Goal: Transaction & Acquisition: Subscribe to service/newsletter

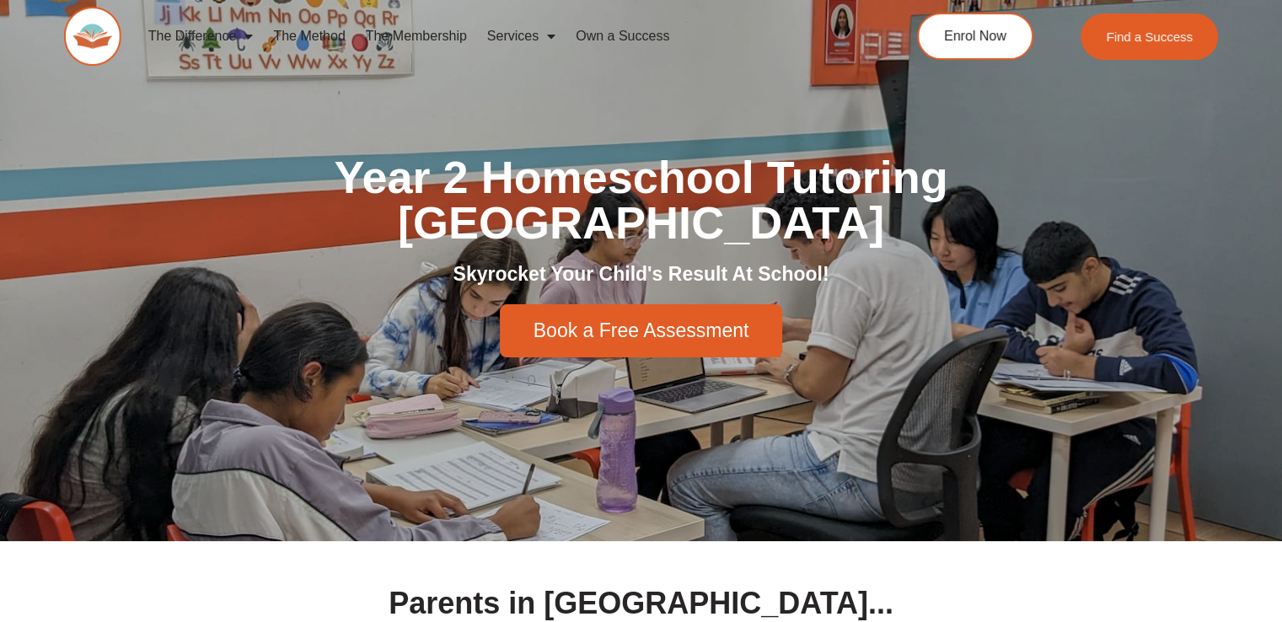
click at [376, 25] on link "The Membership" at bounding box center [416, 36] width 121 height 39
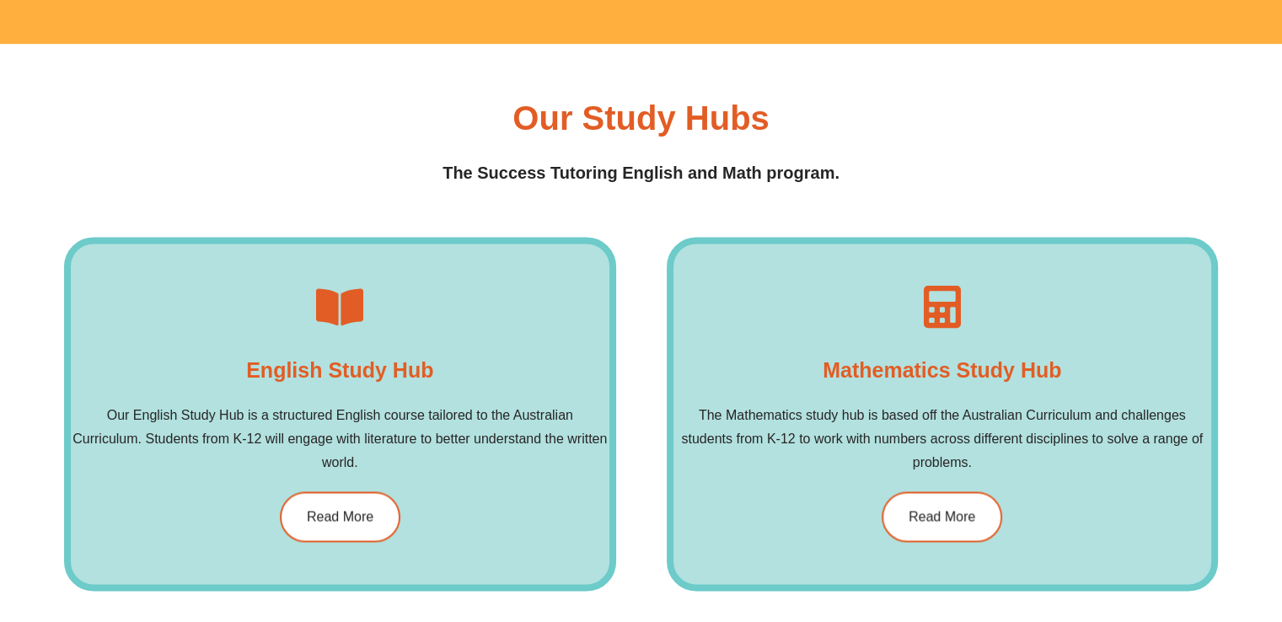
scroll to position [2444, 0]
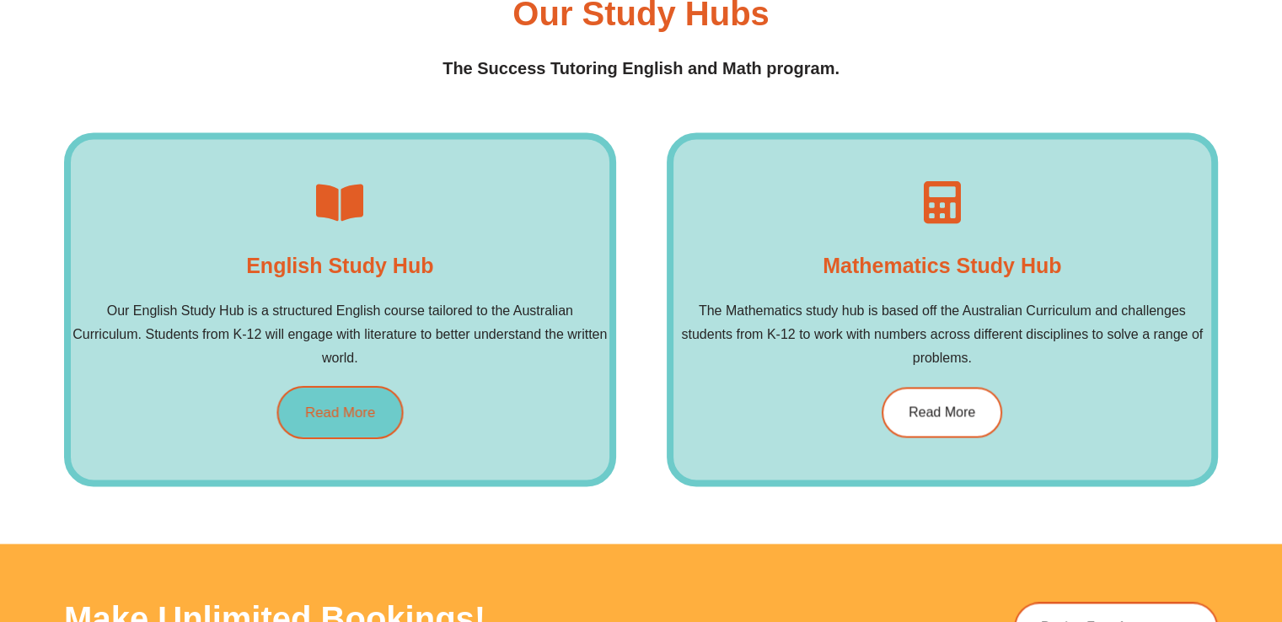
click at [378, 394] on link "Read More" at bounding box center [339, 411] width 126 height 53
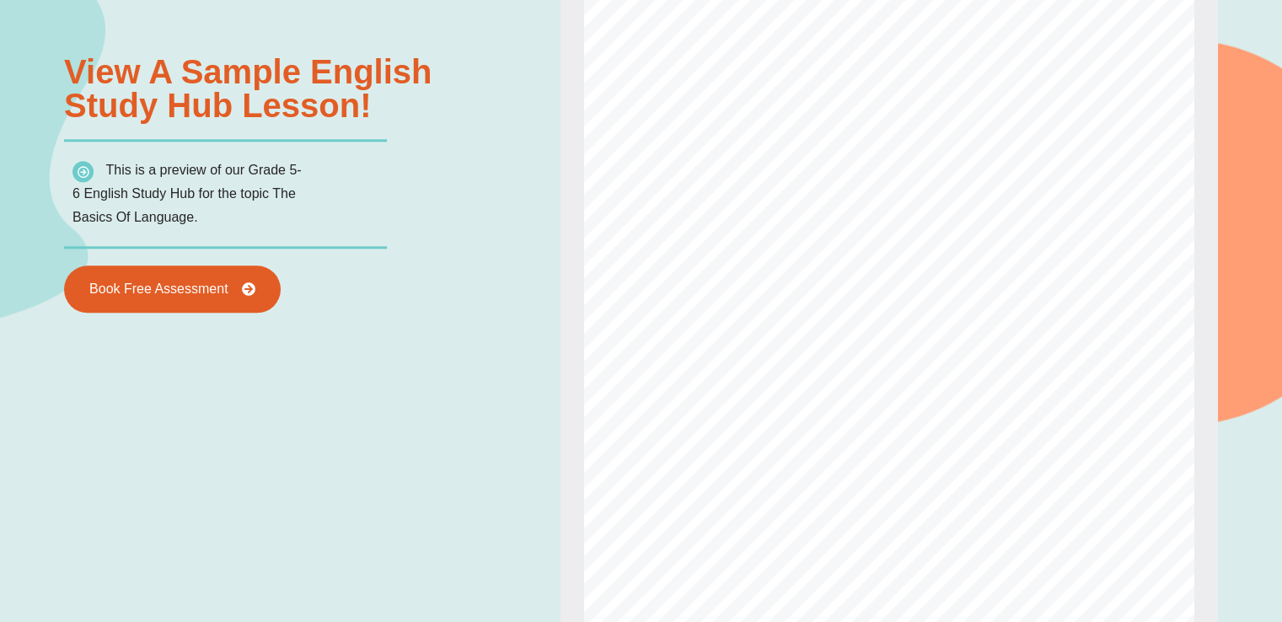
scroll to position [1694, 0]
type input "*"
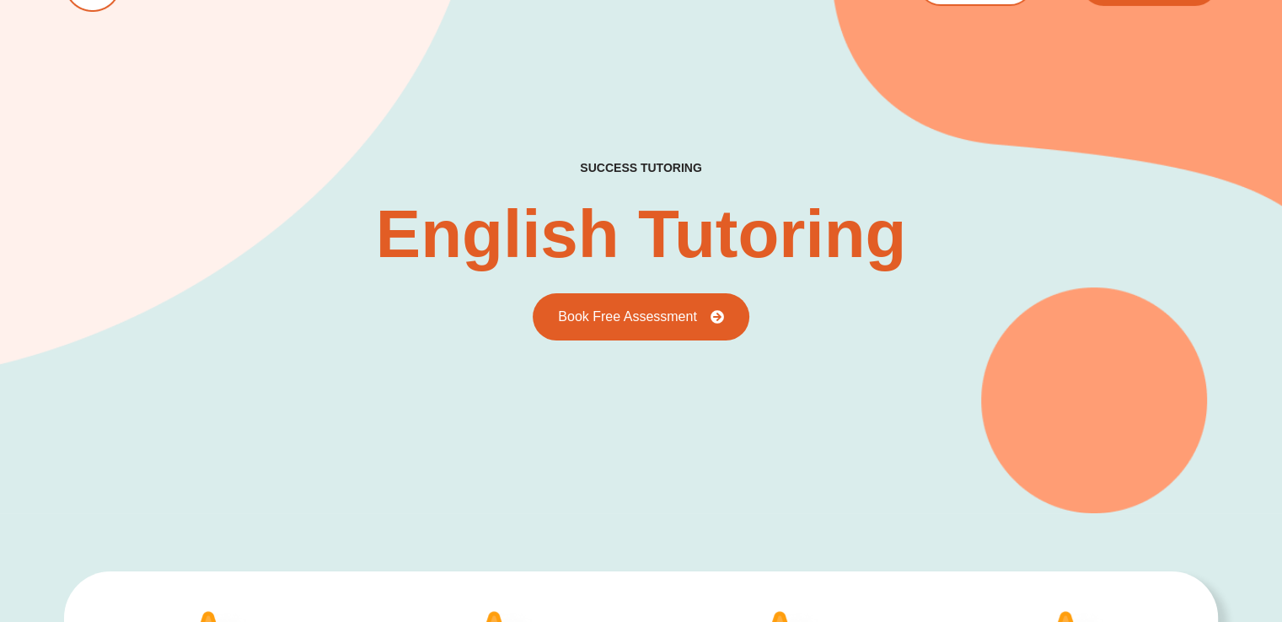
scroll to position [0, 0]
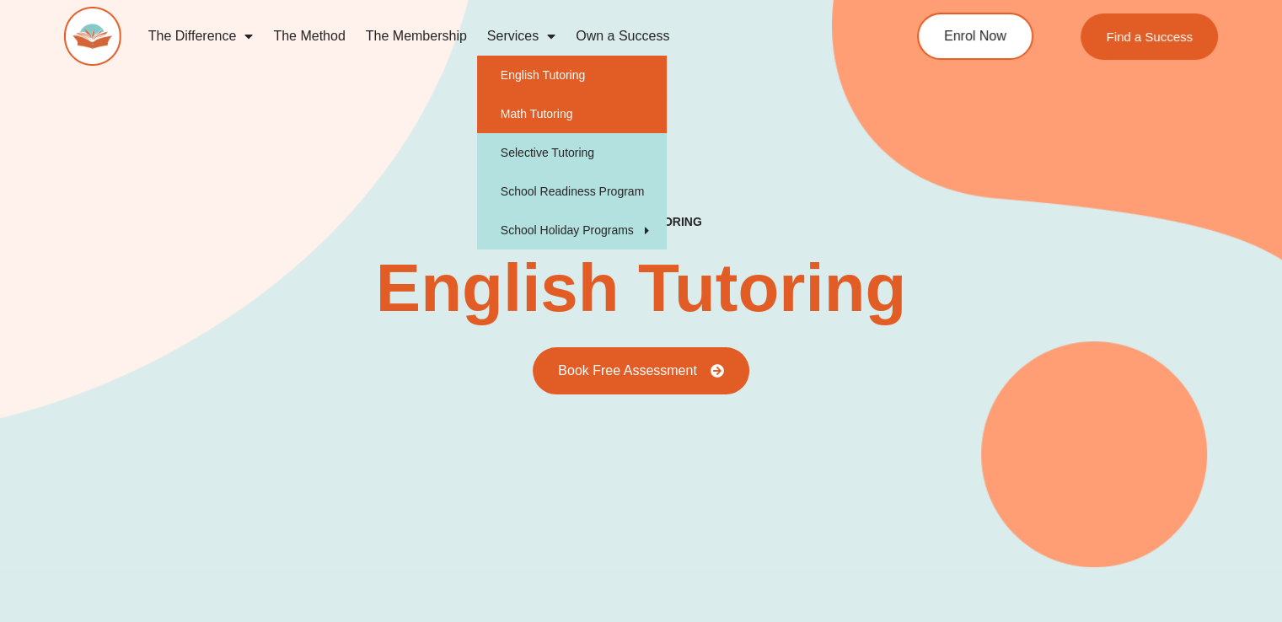
click at [525, 105] on link "Math Tutoring" at bounding box center [572, 113] width 190 height 39
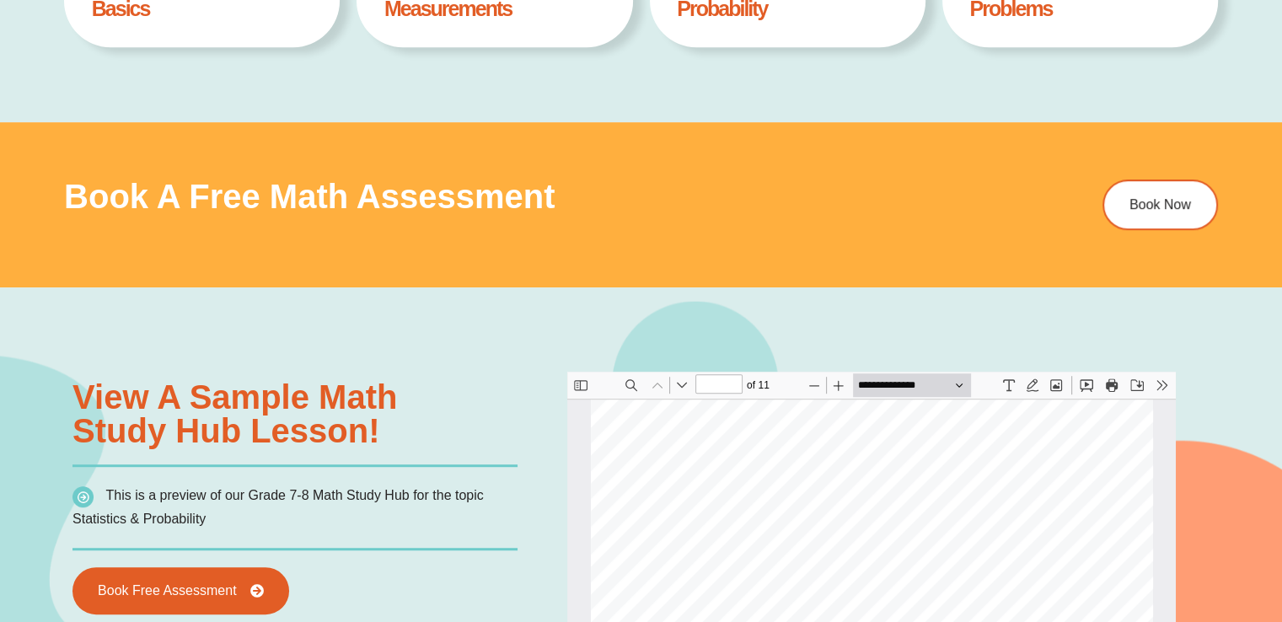
type input "*"
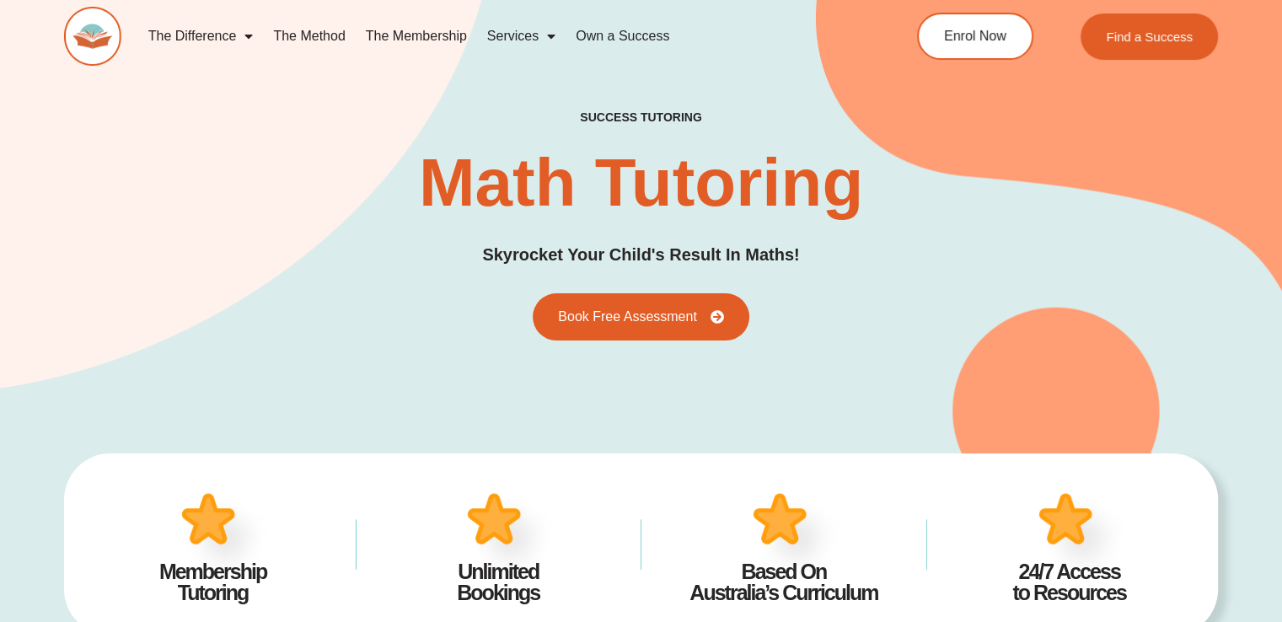
click at [415, 30] on link "The Membership" at bounding box center [416, 36] width 121 height 39
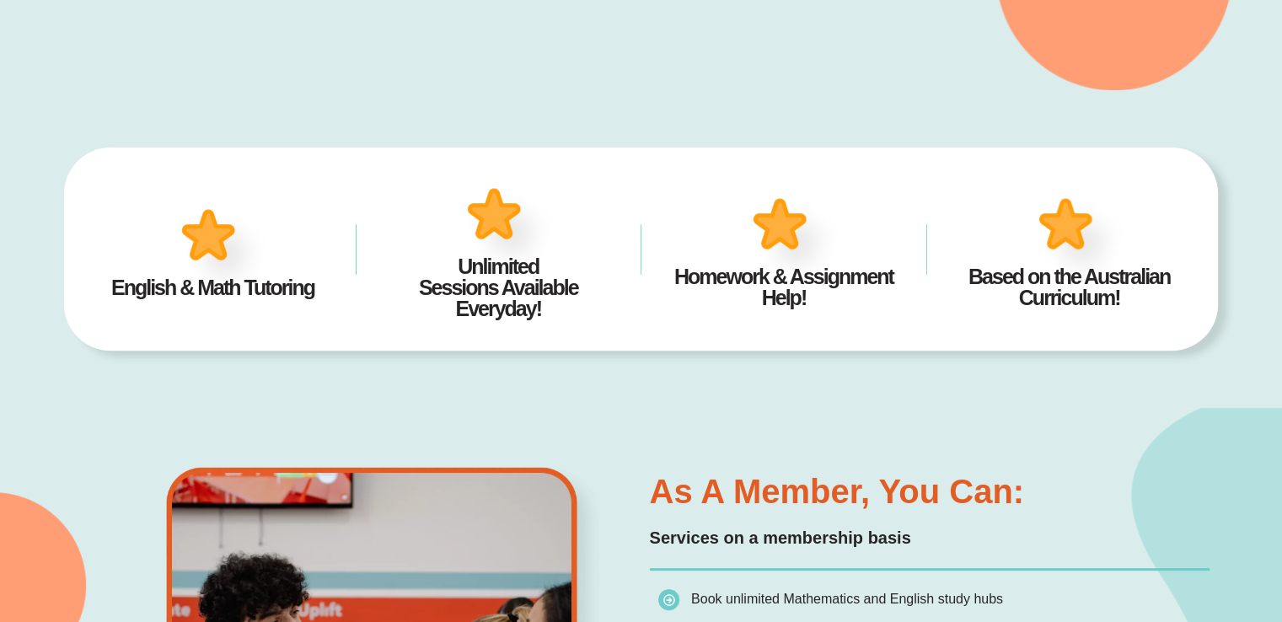
scroll to position [842, 0]
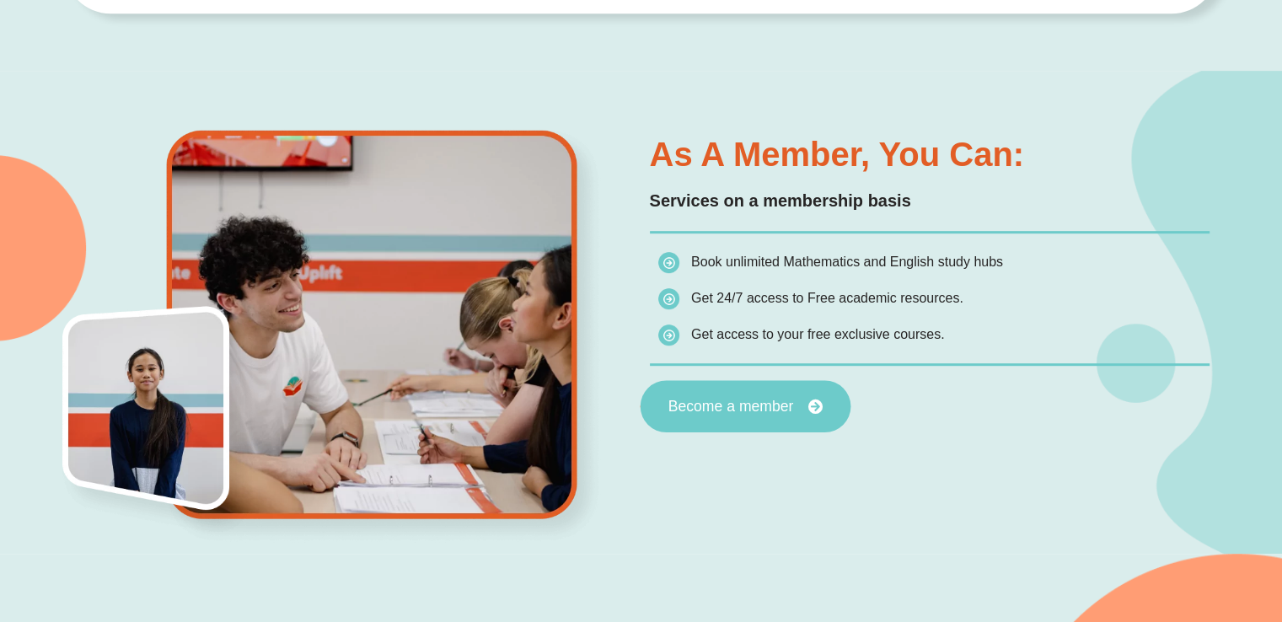
click at [773, 412] on link "Become a member" at bounding box center [745, 406] width 211 height 52
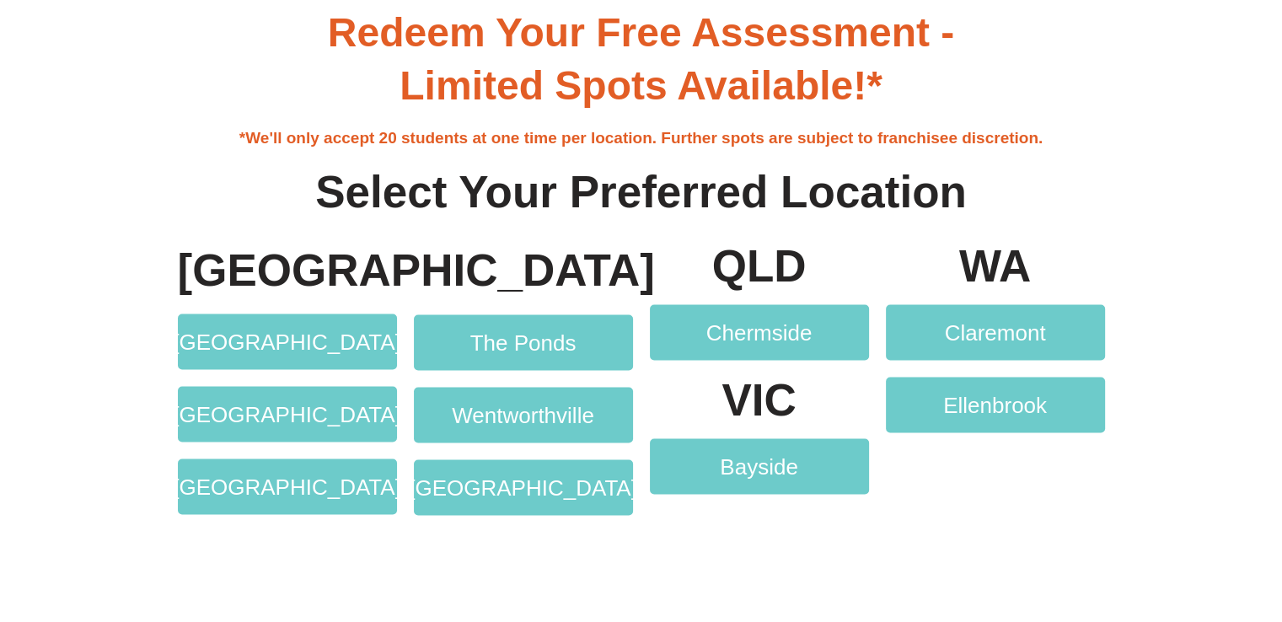
scroll to position [3287, 0]
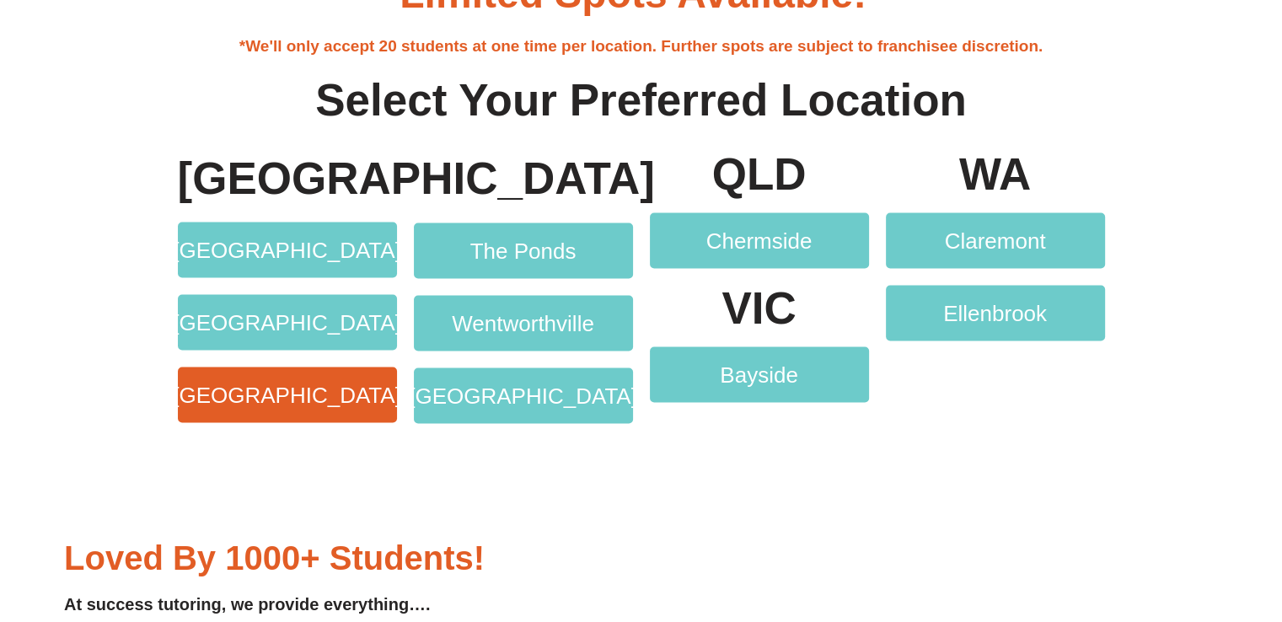
click at [319, 391] on span "[GEOGRAPHIC_DATA]" at bounding box center [287, 395] width 228 height 22
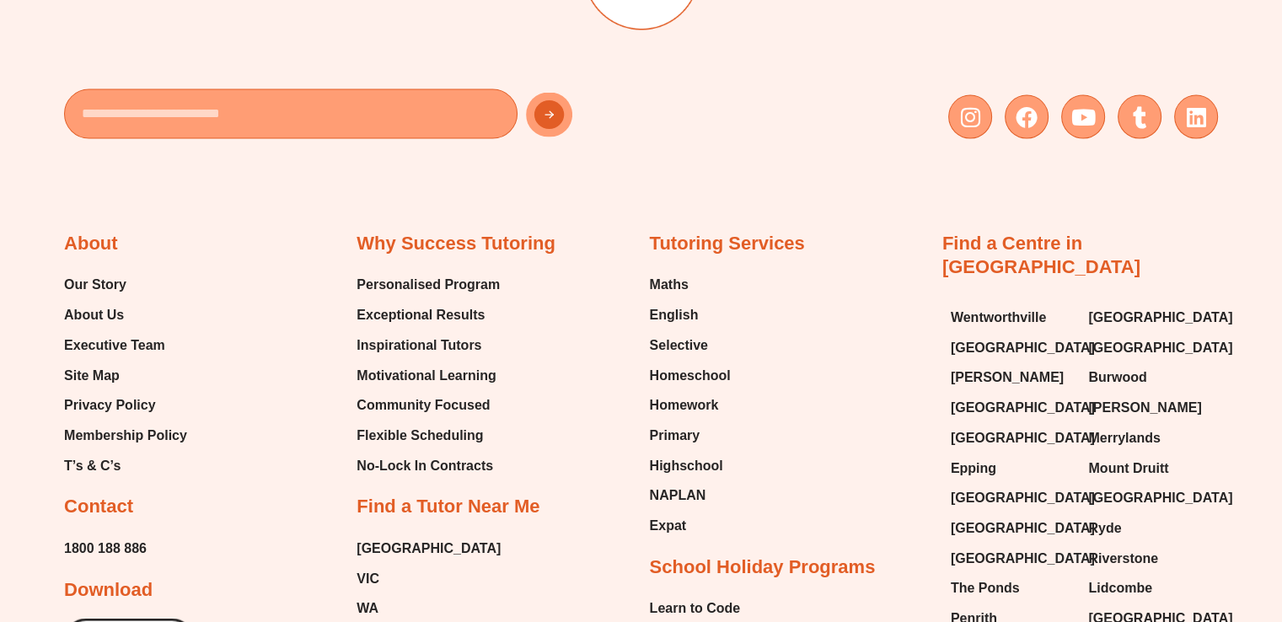
scroll to position [9634, 0]
